Goal: Information Seeking & Learning: Find specific fact

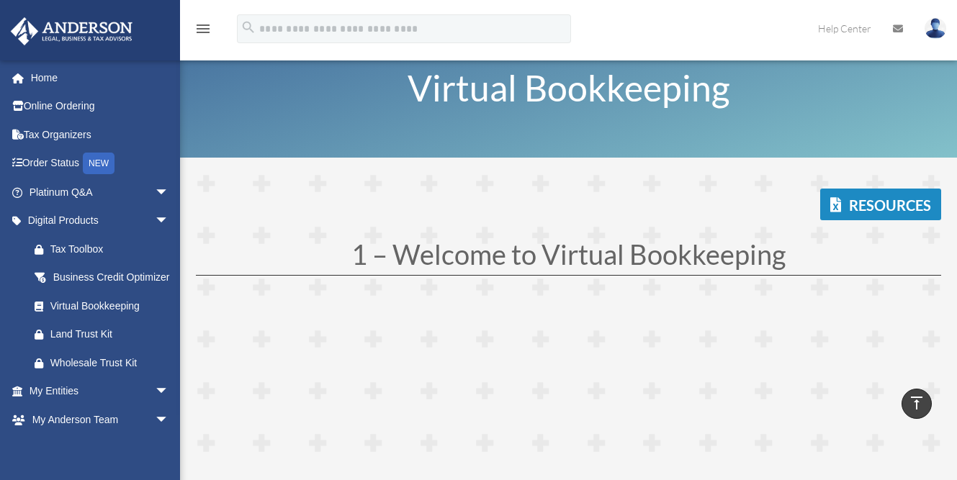
scroll to position [3699, 0]
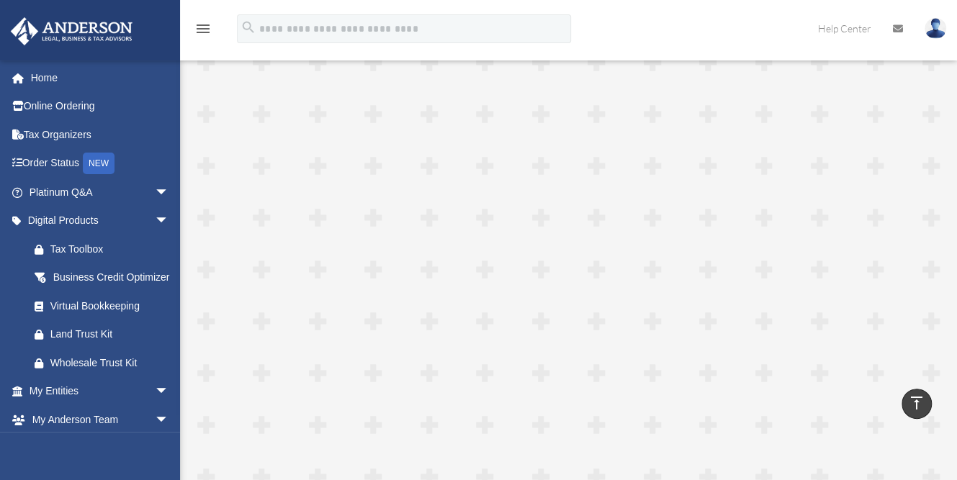
click at [898, 27] on icon at bounding box center [898, 29] width 10 height 10
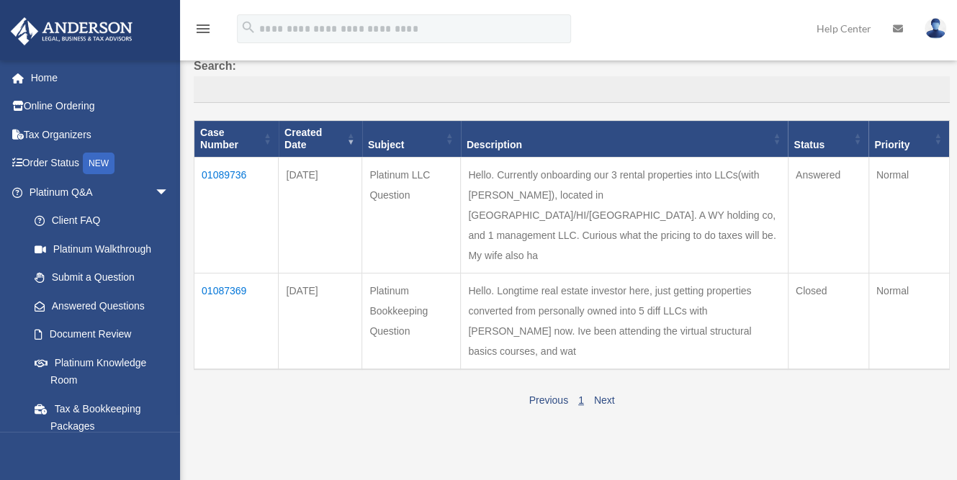
scroll to position [115, 0]
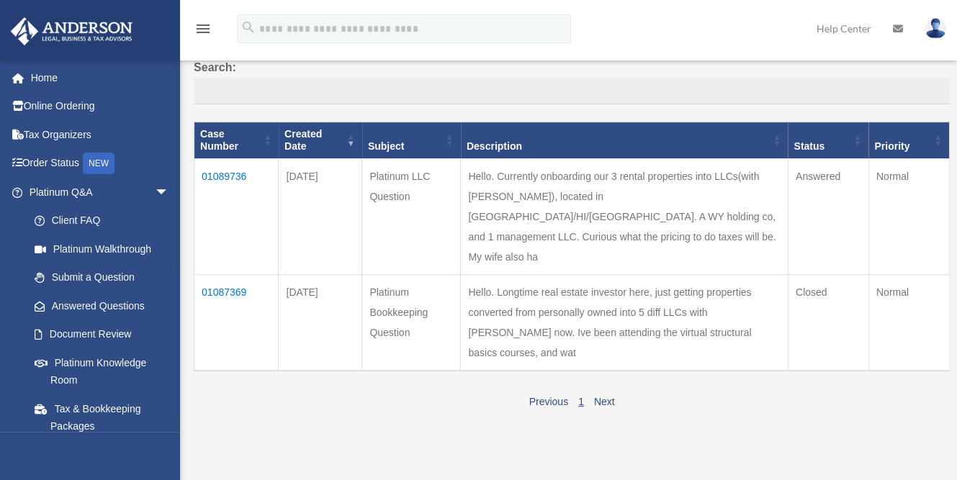
click at [214, 158] on td "01089736" at bounding box center [236, 216] width 84 height 116
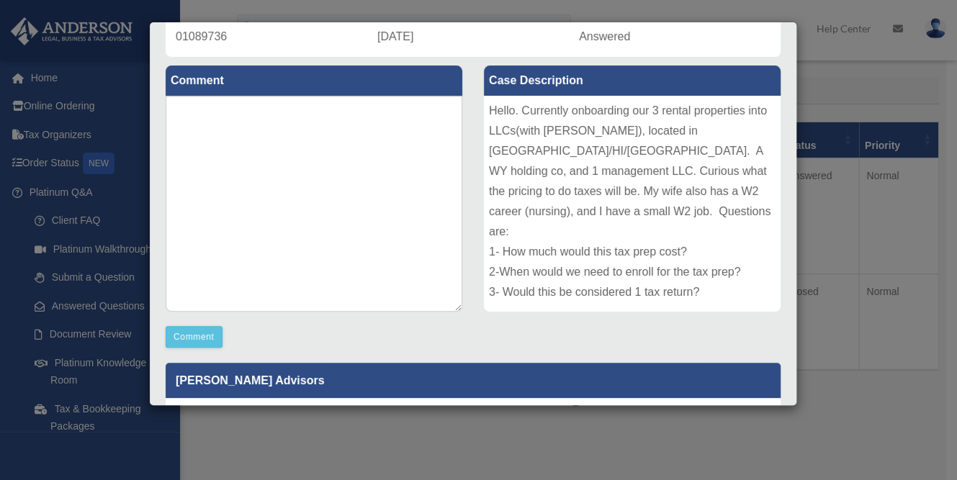
scroll to position [0, 0]
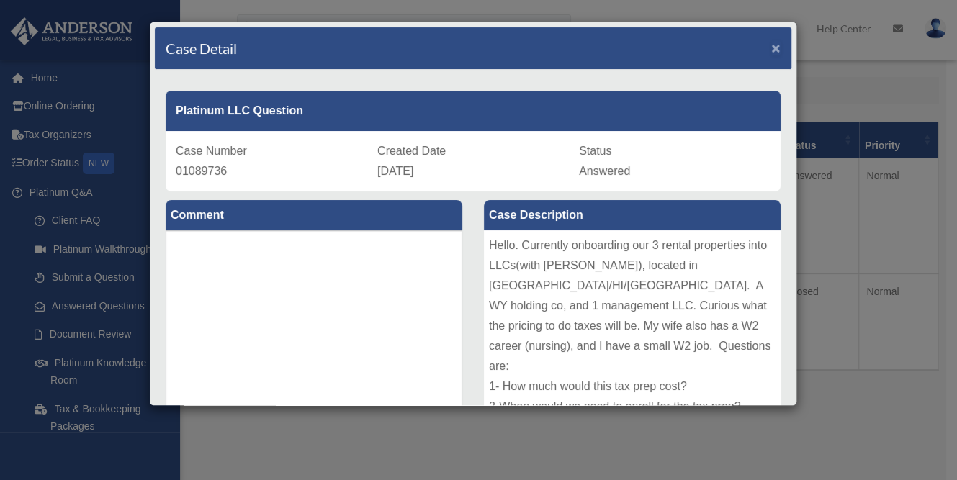
click at [771, 42] on span "×" at bounding box center [775, 48] width 9 height 17
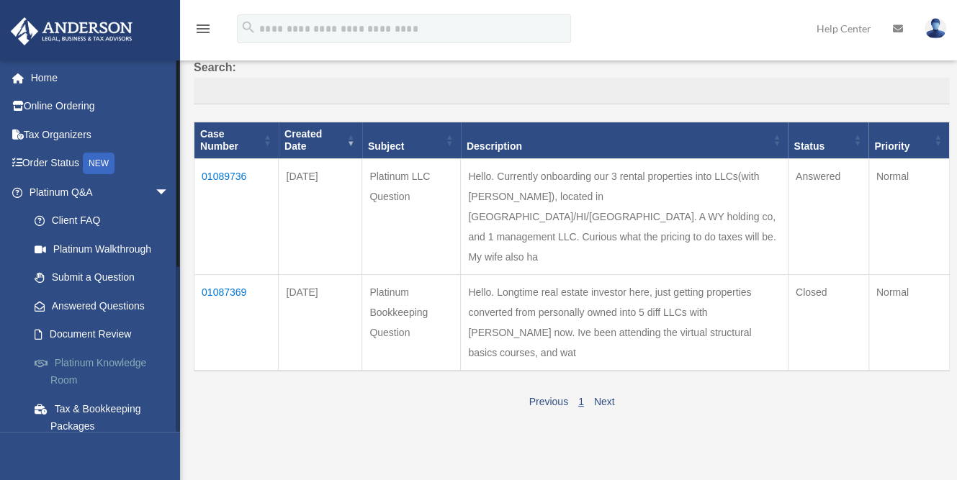
click at [99, 358] on link "Platinum Knowledge Room" at bounding box center [105, 371] width 171 height 46
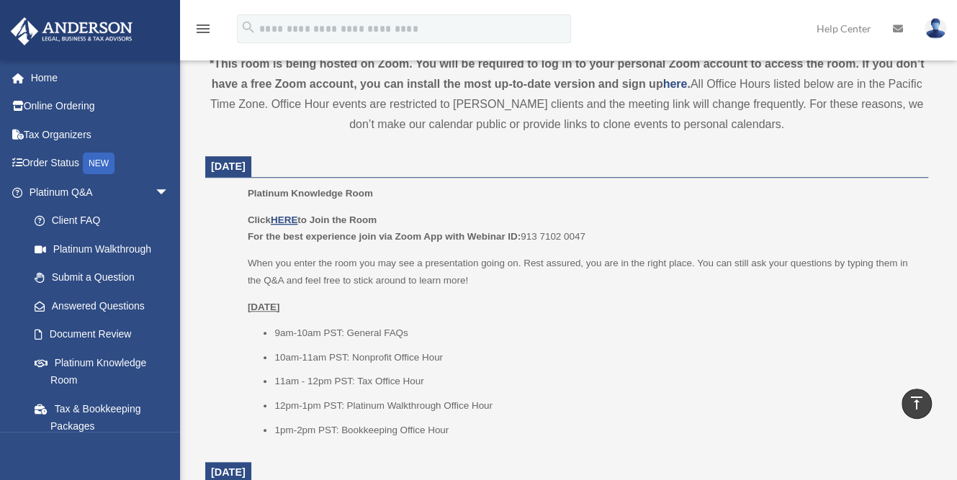
scroll to position [545, 0]
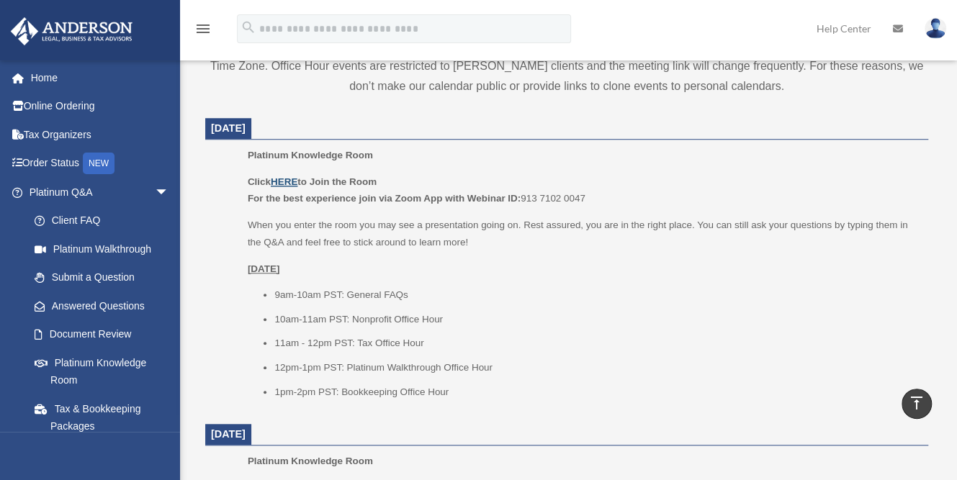
click at [291, 181] on u "HERE" at bounding box center [284, 181] width 27 height 11
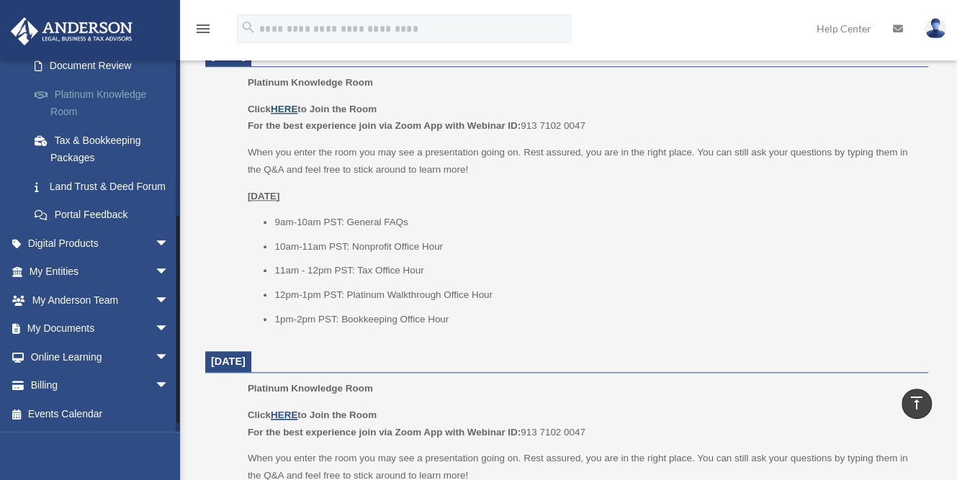
scroll to position [238, 0]
